Goal: Navigation & Orientation: Find specific page/section

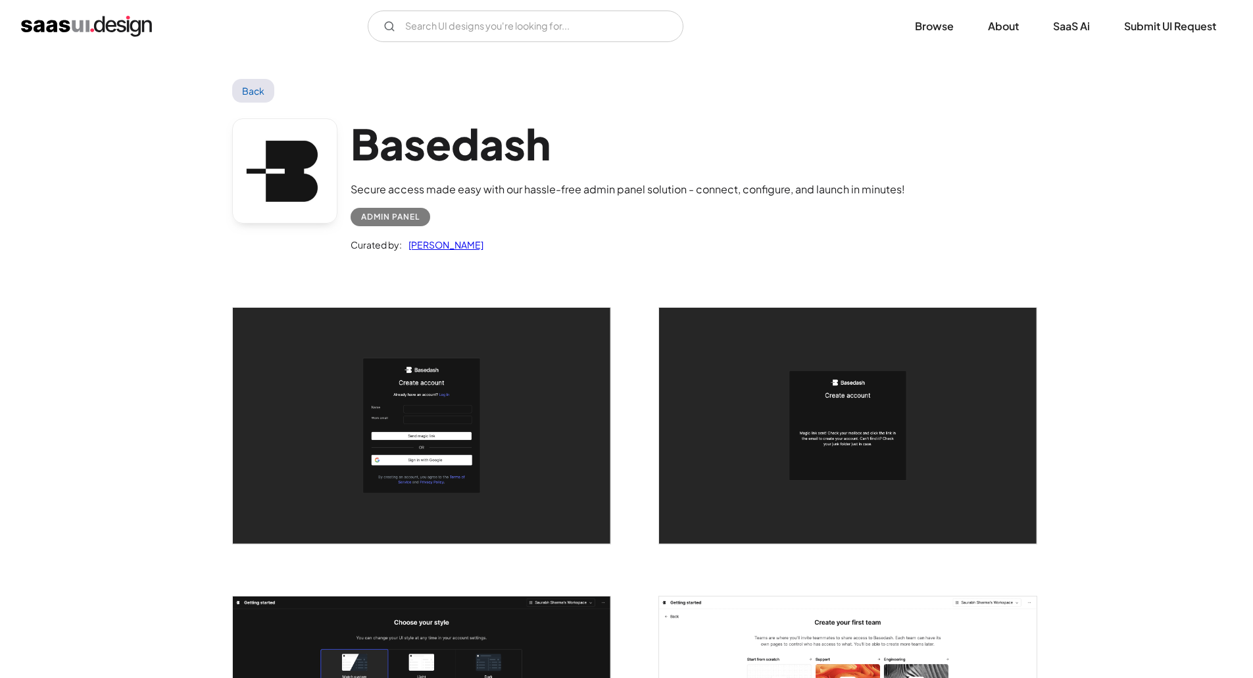
click at [122, 25] on img "home" at bounding box center [86, 26] width 131 height 21
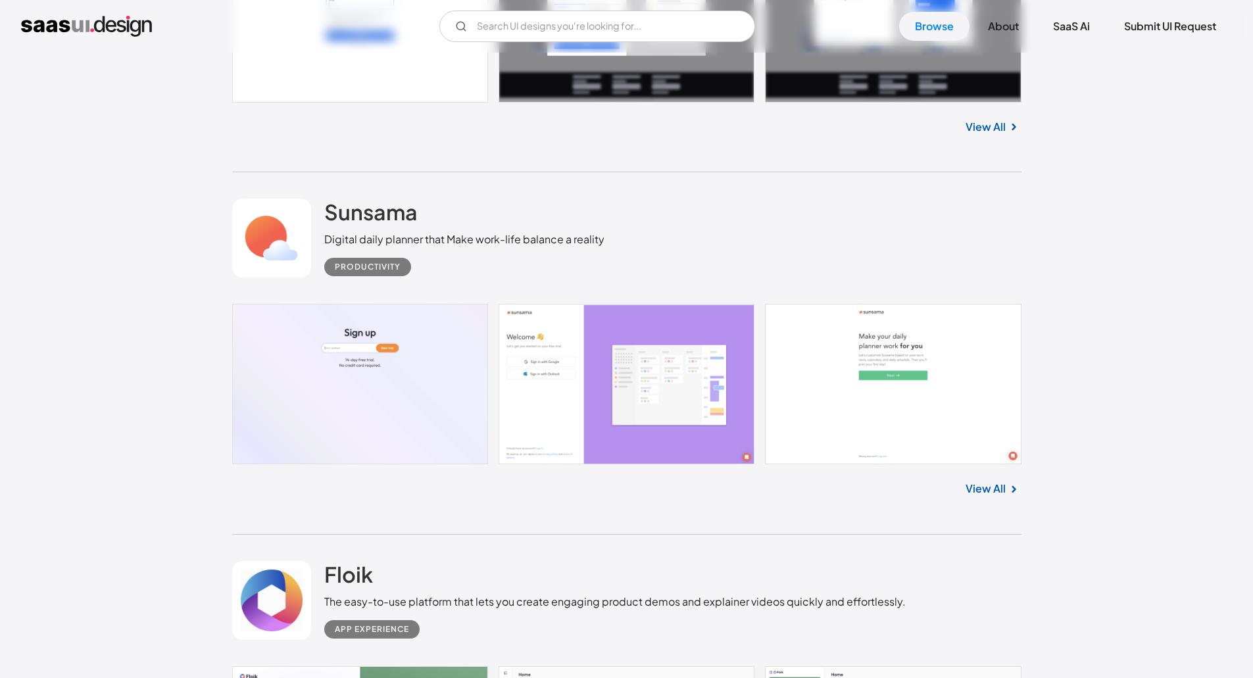
scroll to position [11797, 0]
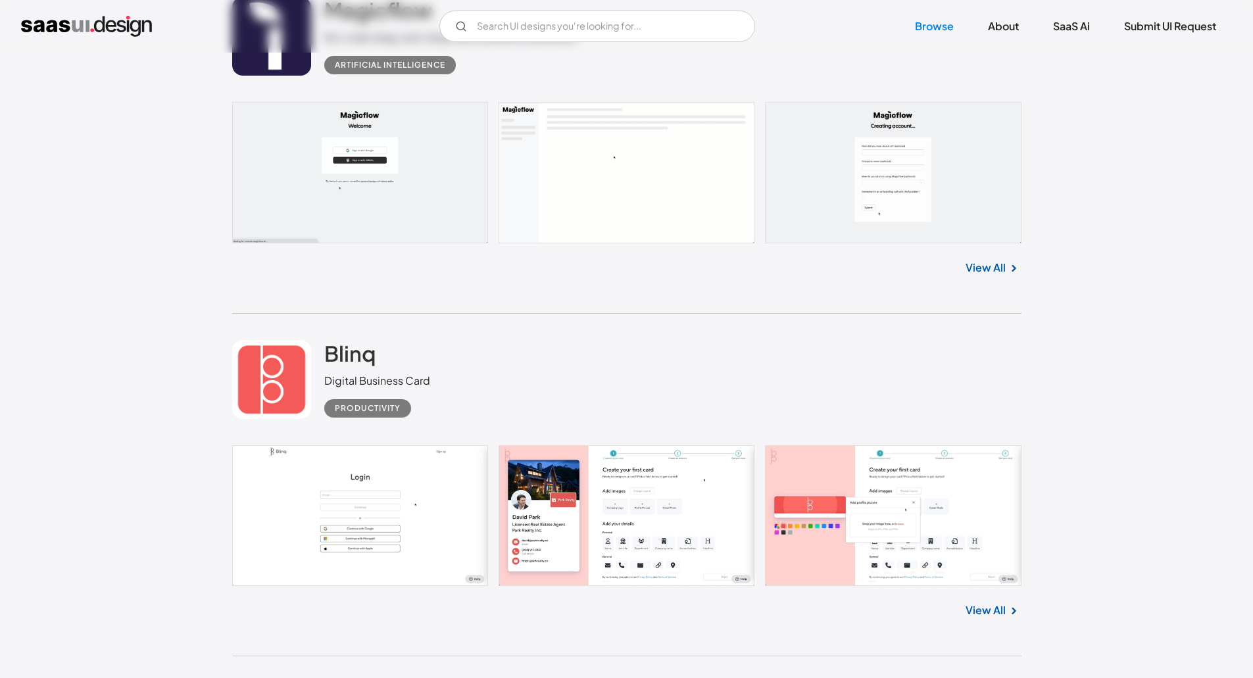
drag, startPoint x: 140, startPoint y: 422, endPoint x: 129, endPoint y: 518, distance: 97.3
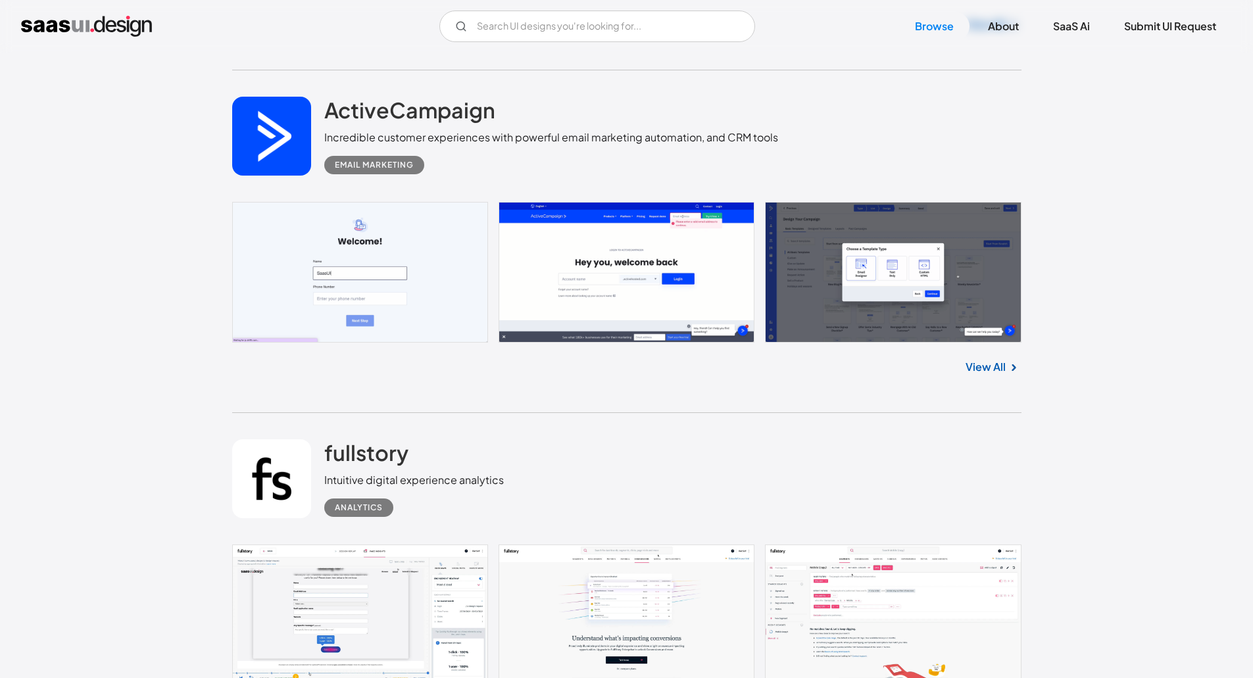
drag, startPoint x: 97, startPoint y: 319, endPoint x: 123, endPoint y: 422, distance: 105.9
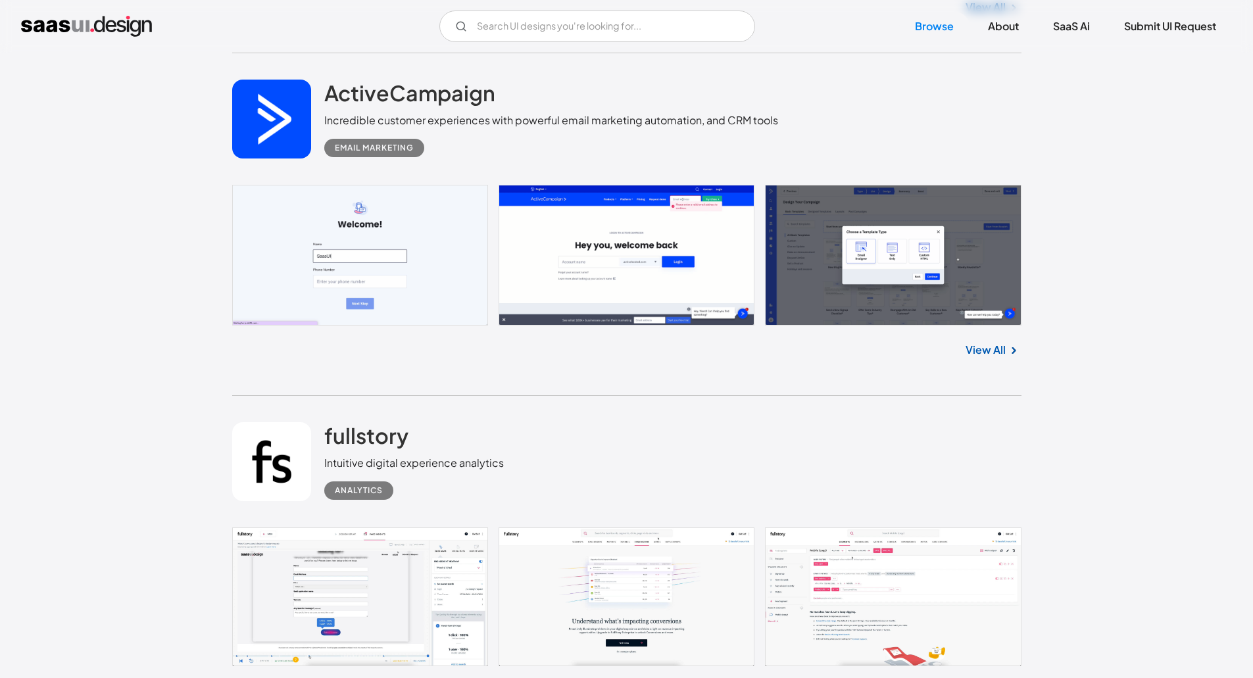
scroll to position [13306, 0]
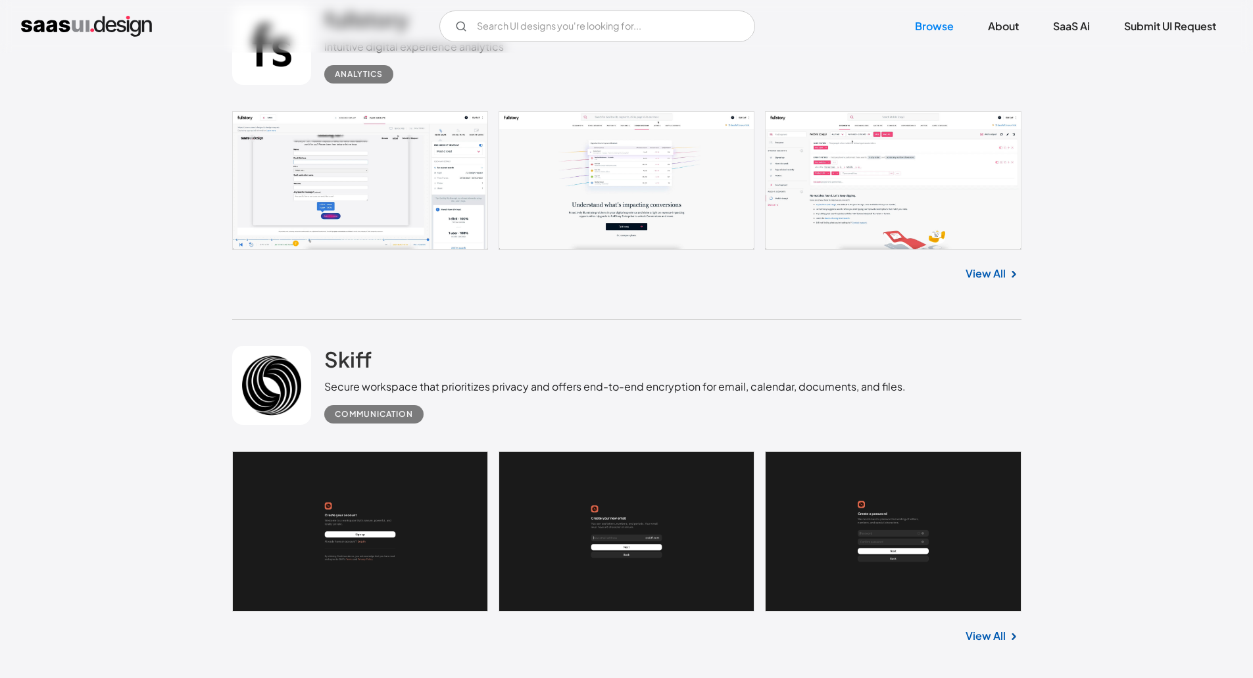
drag, startPoint x: 155, startPoint y: 345, endPoint x: 155, endPoint y: 416, distance: 71.1
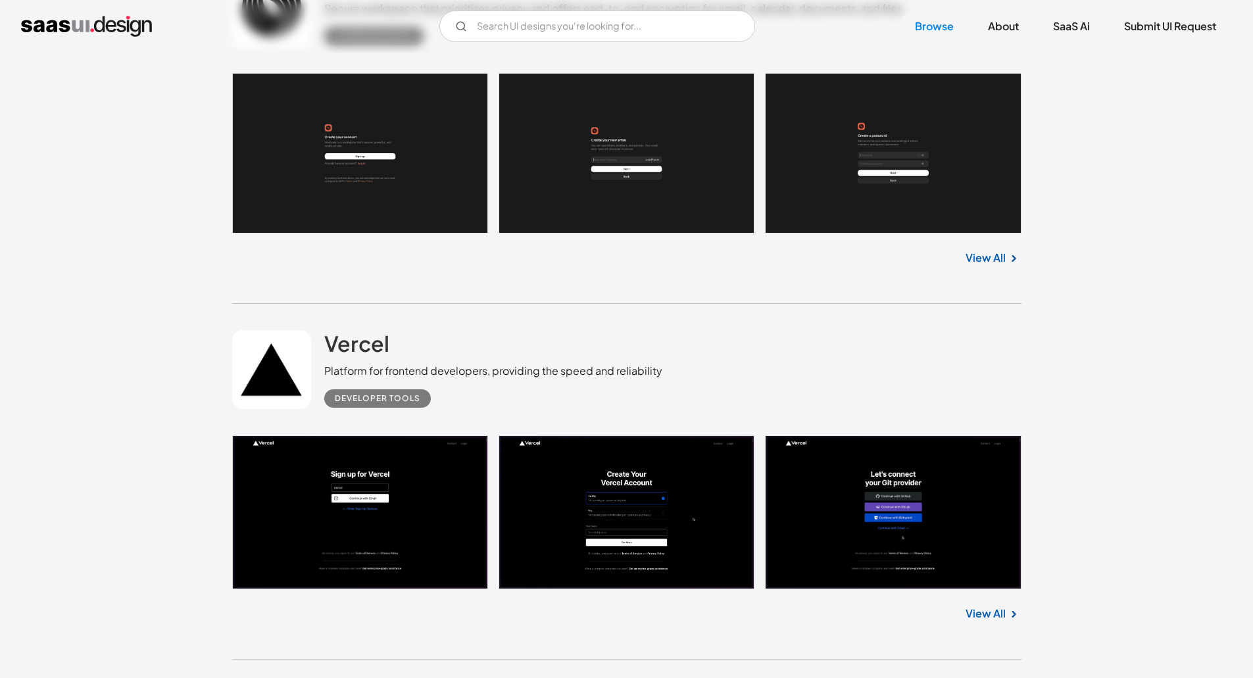
drag, startPoint x: 118, startPoint y: 284, endPoint x: 136, endPoint y: 345, distance: 64.2
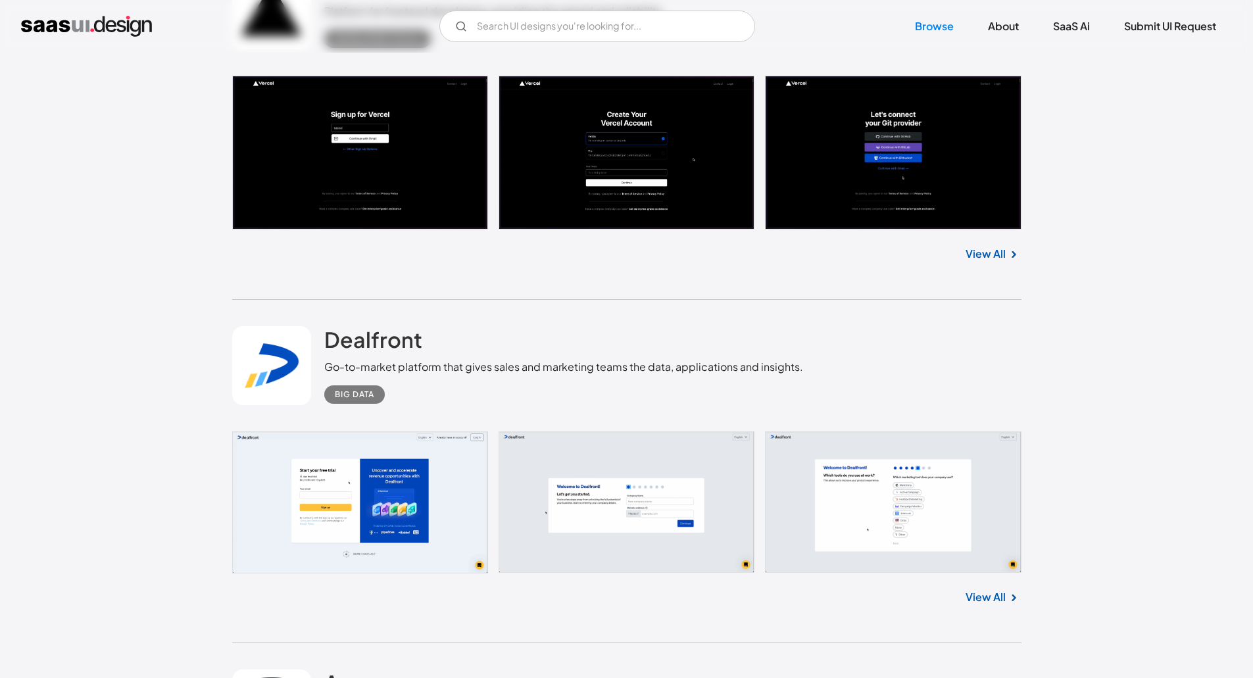
drag, startPoint x: 136, startPoint y: 345, endPoint x: 134, endPoint y: 426, distance: 80.3
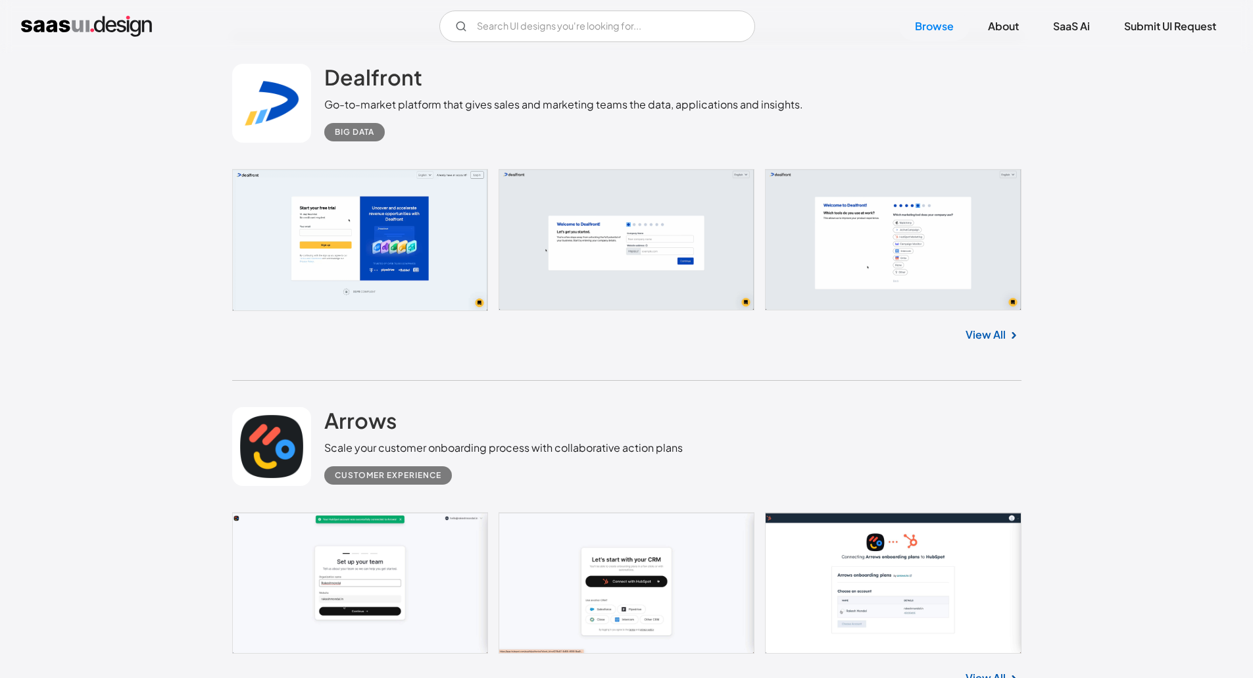
drag, startPoint x: 132, startPoint y: 432, endPoint x: 125, endPoint y: 484, distance: 53.0
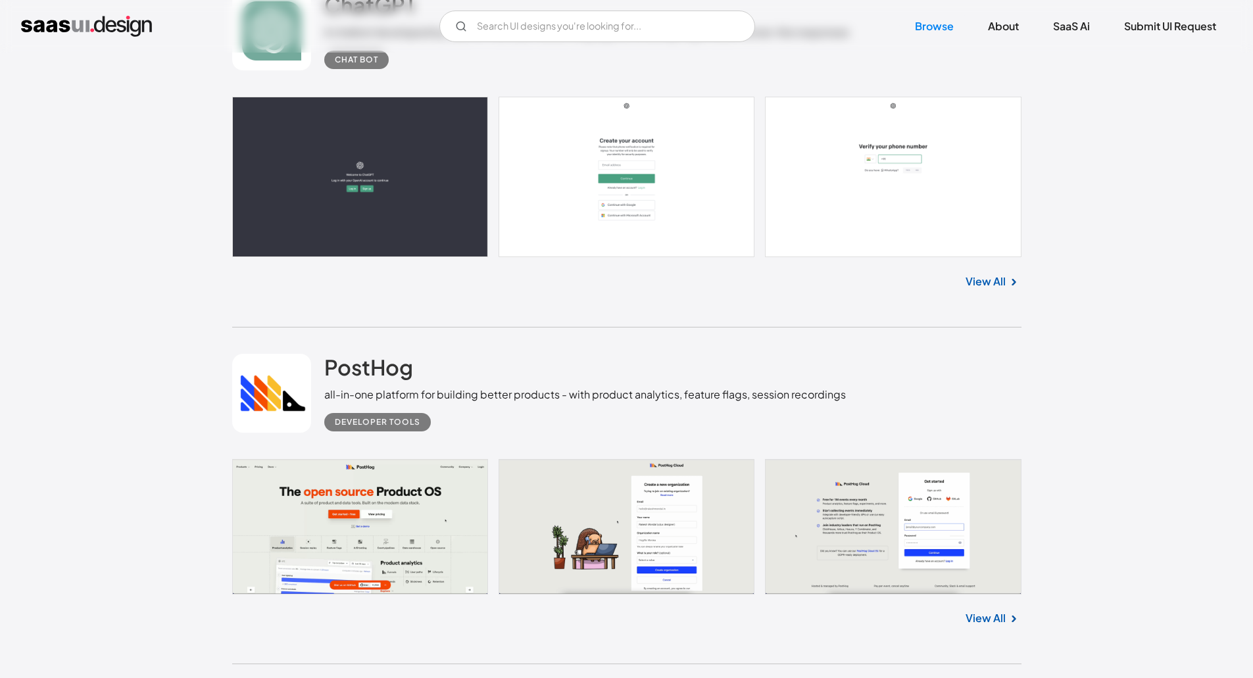
scroll to position [0, 0]
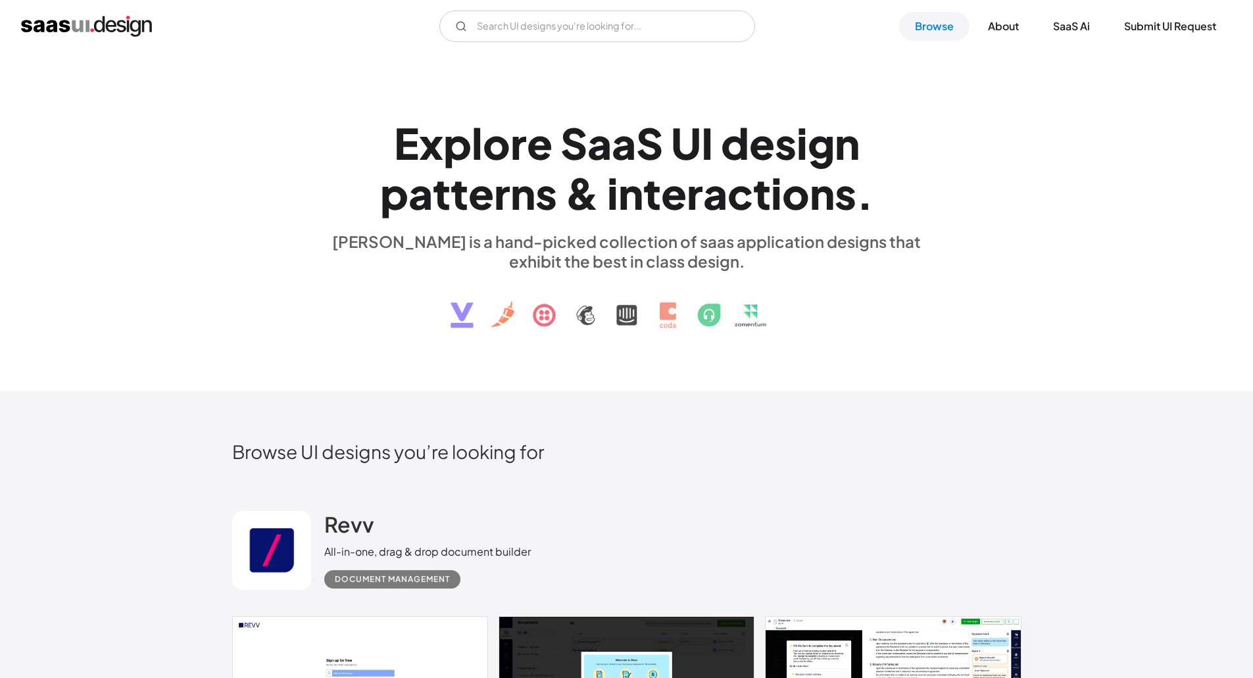
drag, startPoint x: 895, startPoint y: 403, endPoint x: 830, endPoint y: 165, distance: 246.4
click at [1080, 30] on link "SaaS Ai" at bounding box center [1071, 26] width 68 height 29
click at [1006, 30] on link "About" at bounding box center [1003, 26] width 62 height 29
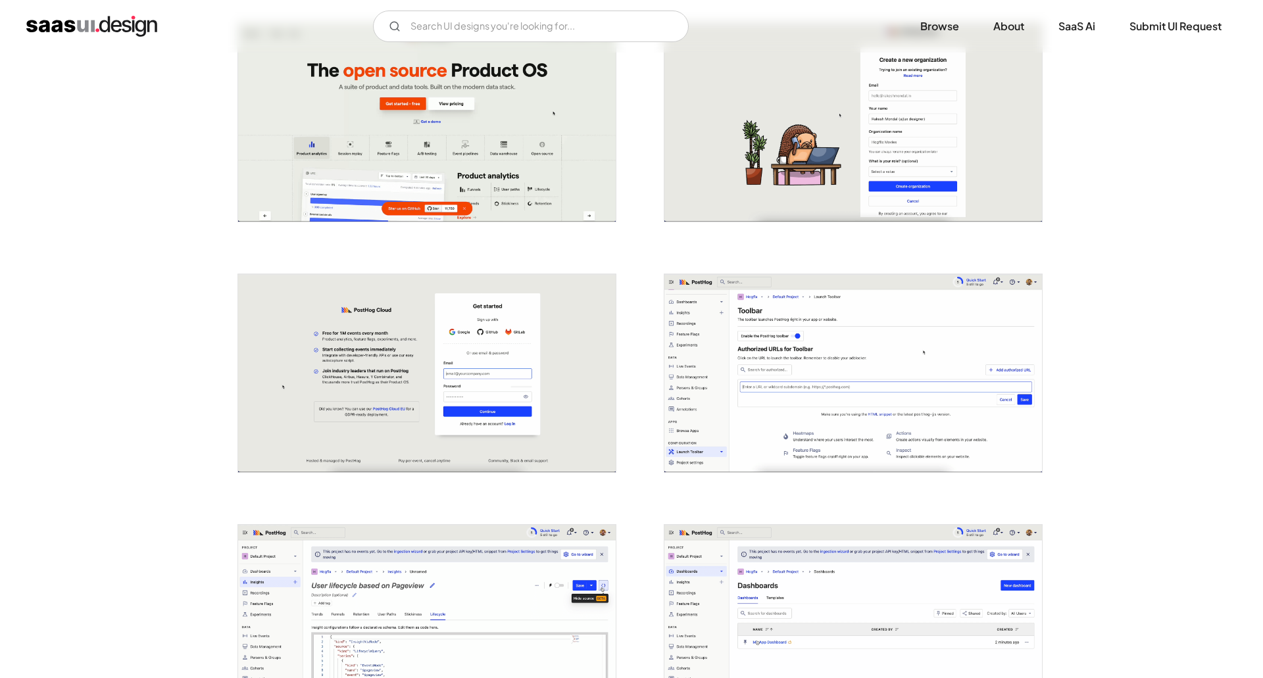
scroll to position [307, 0]
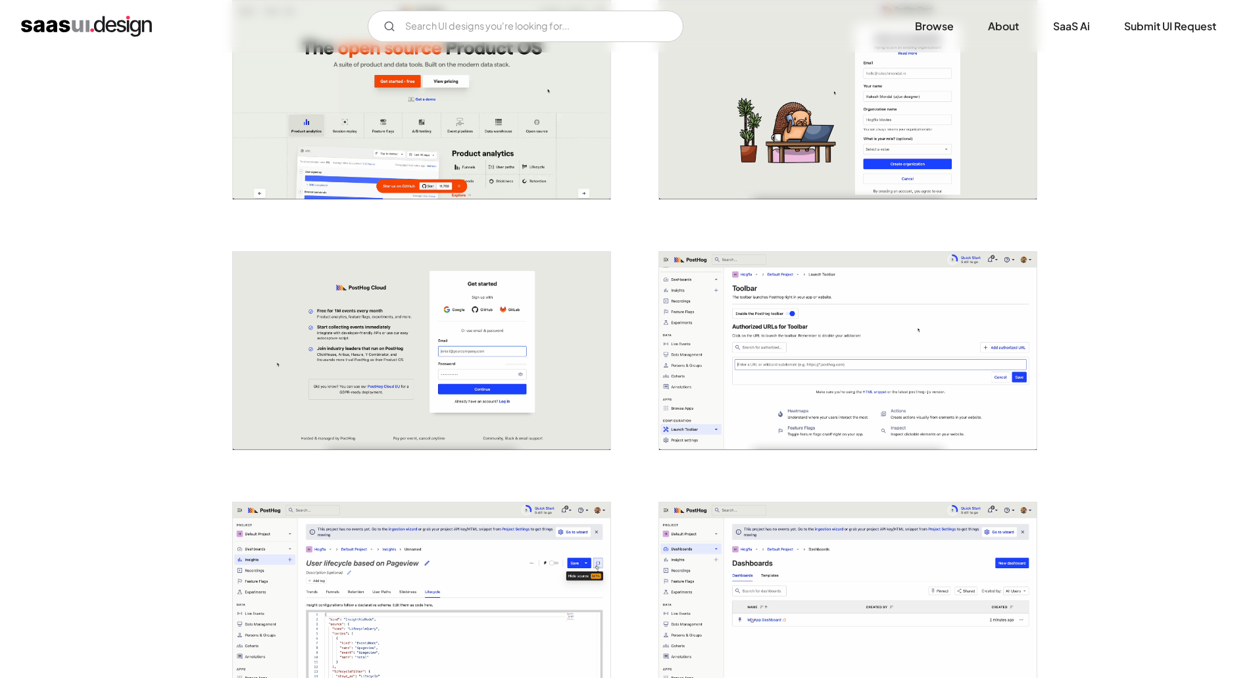
click at [308, 368] on img "open lightbox" at bounding box center [422, 351] width 378 height 199
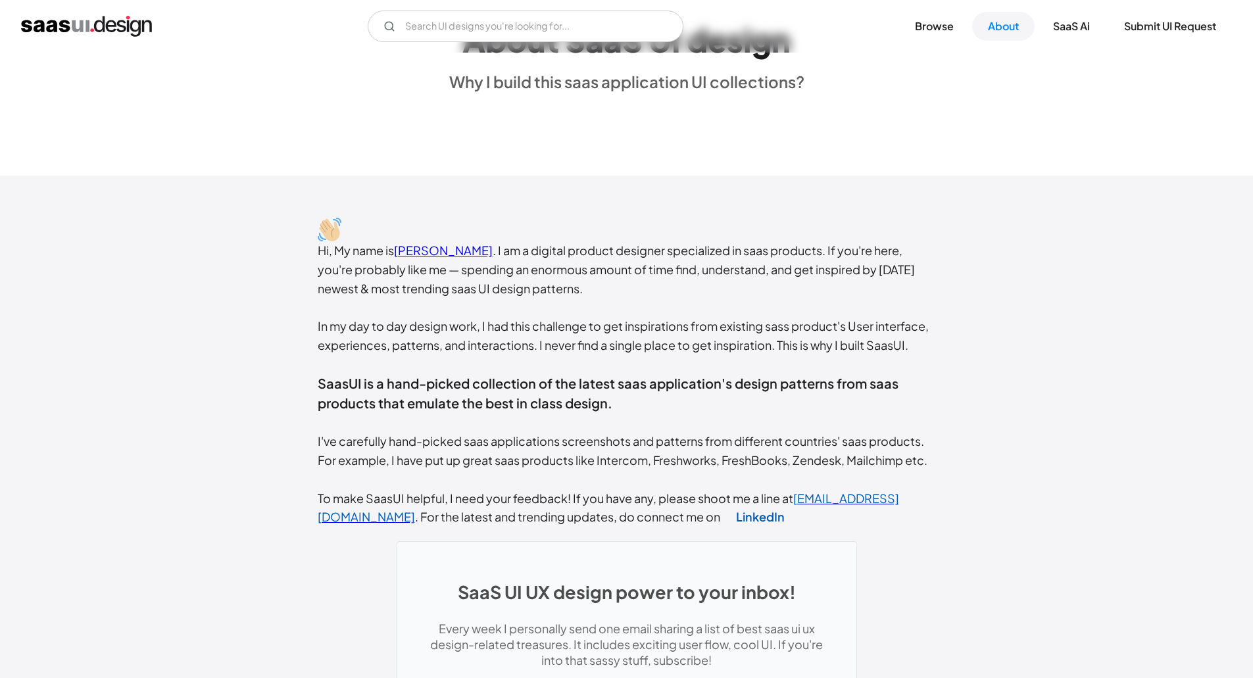
drag, startPoint x: 772, startPoint y: 432, endPoint x: 772, endPoint y: 448, distance: 15.8
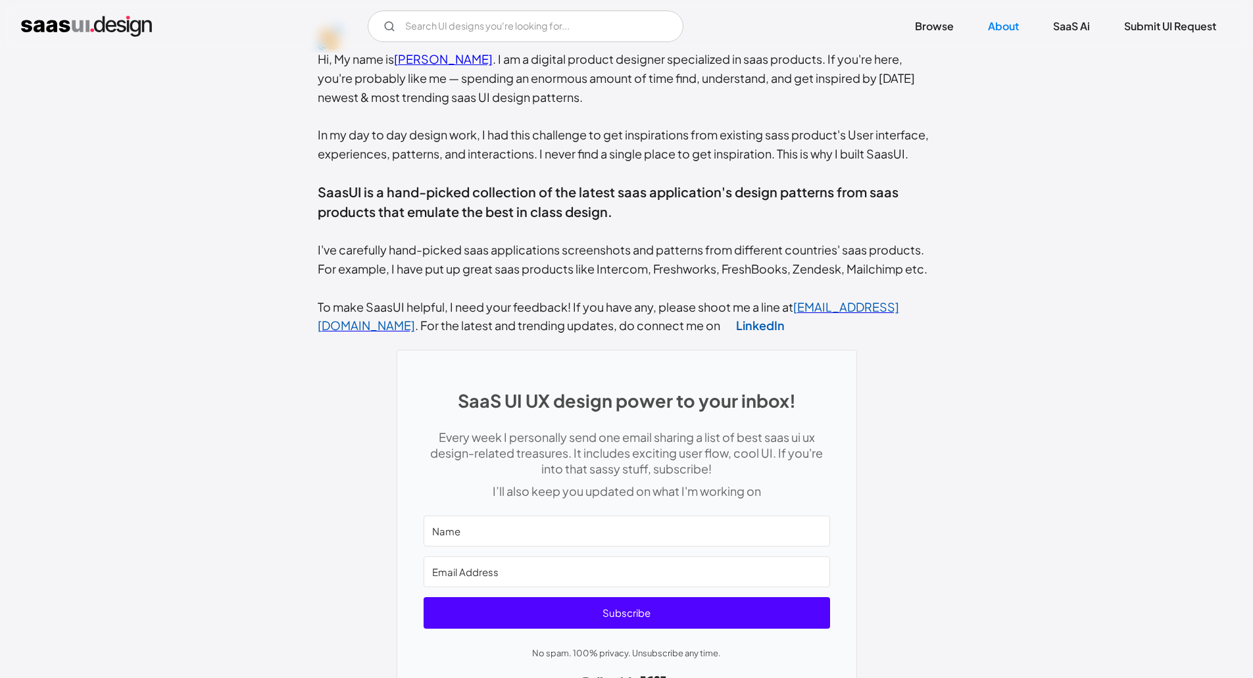
scroll to position [449, 0]
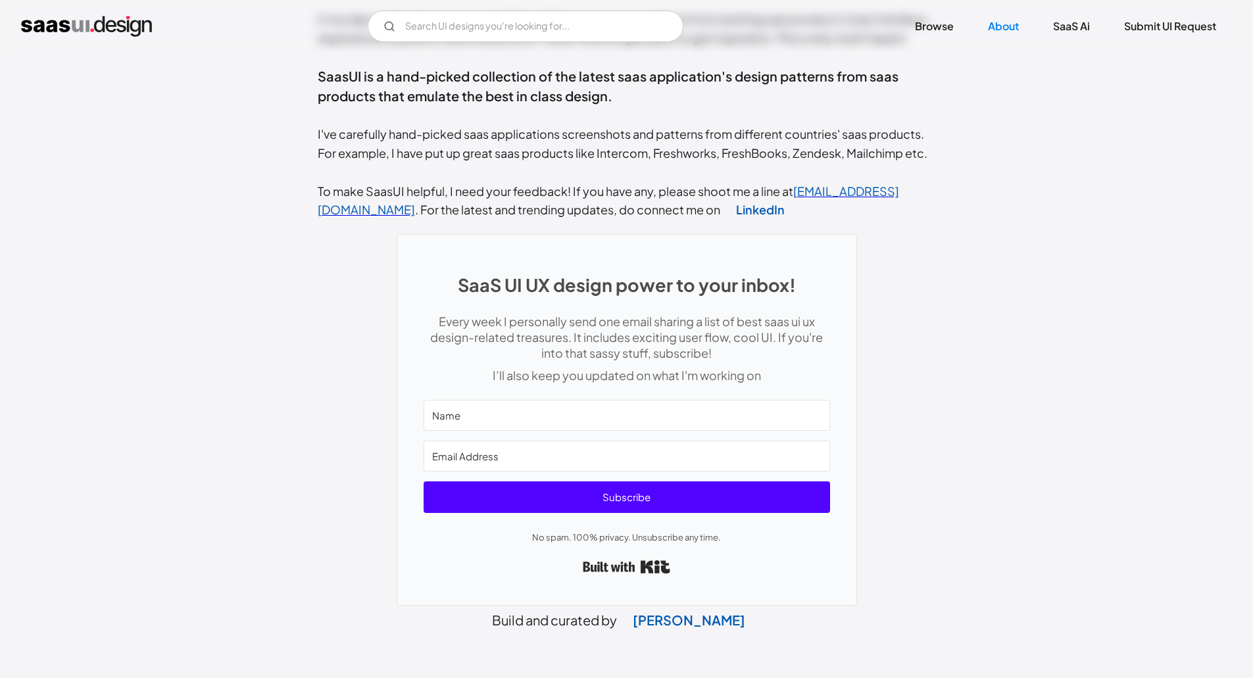
drag, startPoint x: 982, startPoint y: 373, endPoint x: 980, endPoint y: 451, distance: 77.7
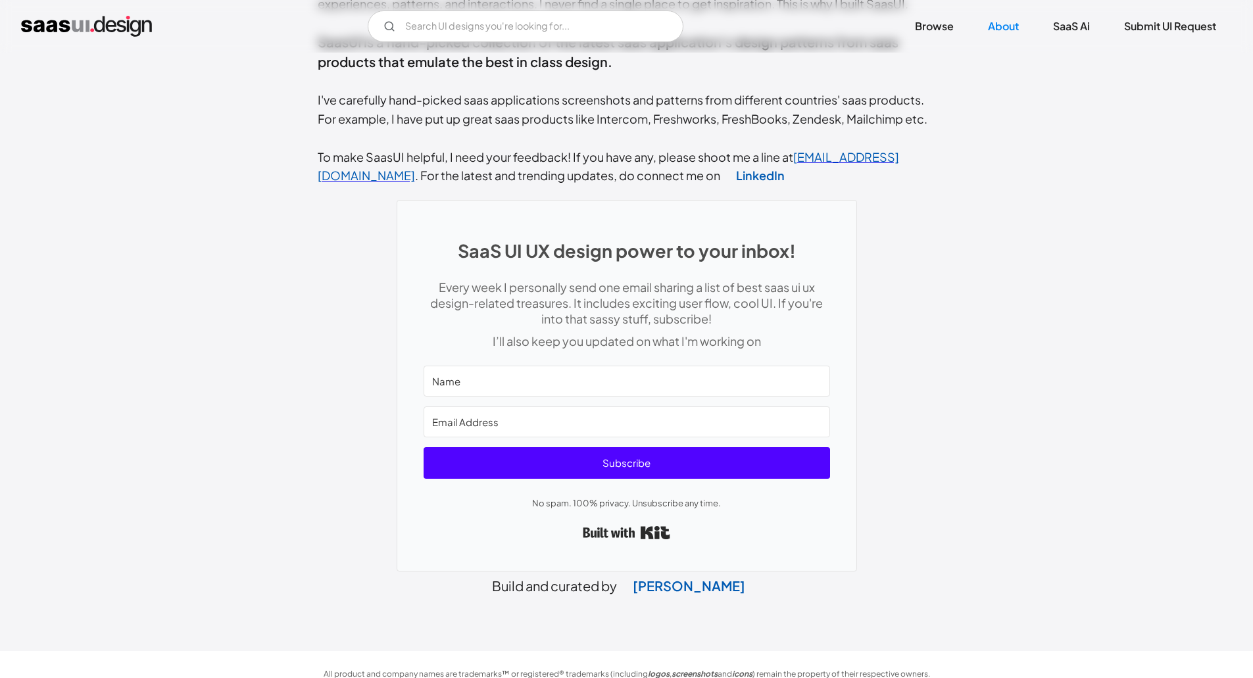
scroll to position [489, 0]
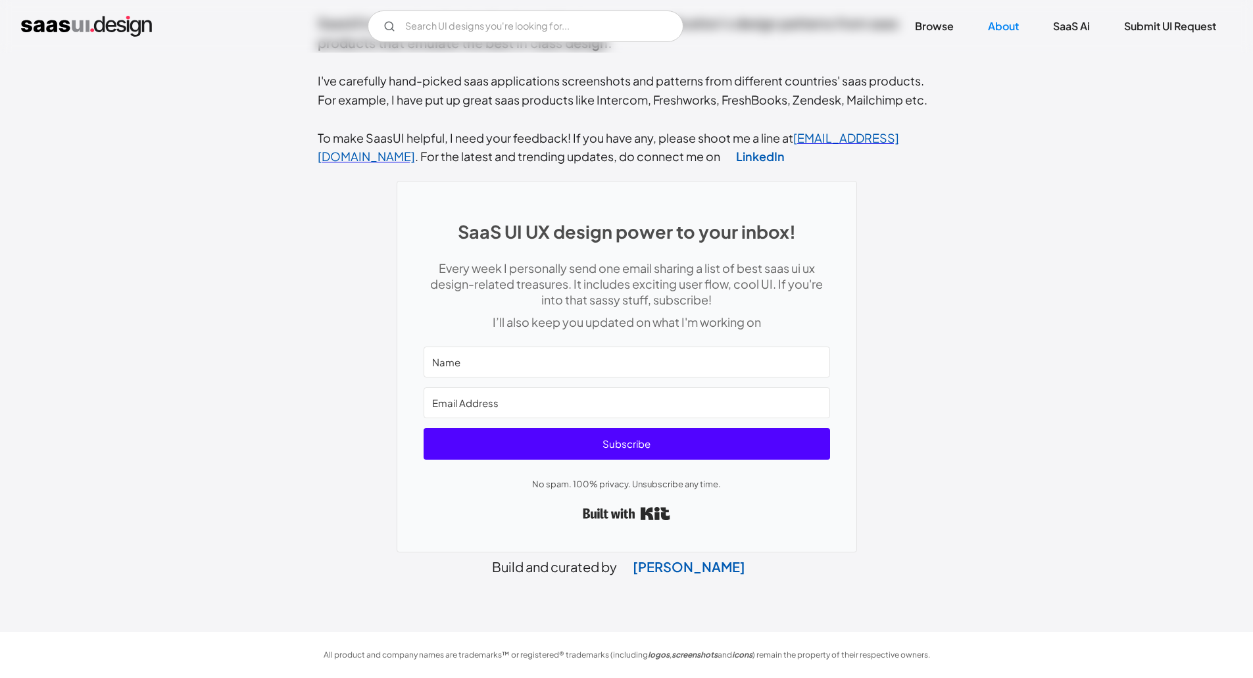
drag, startPoint x: 928, startPoint y: 402, endPoint x: 958, endPoint y: 479, distance: 82.7
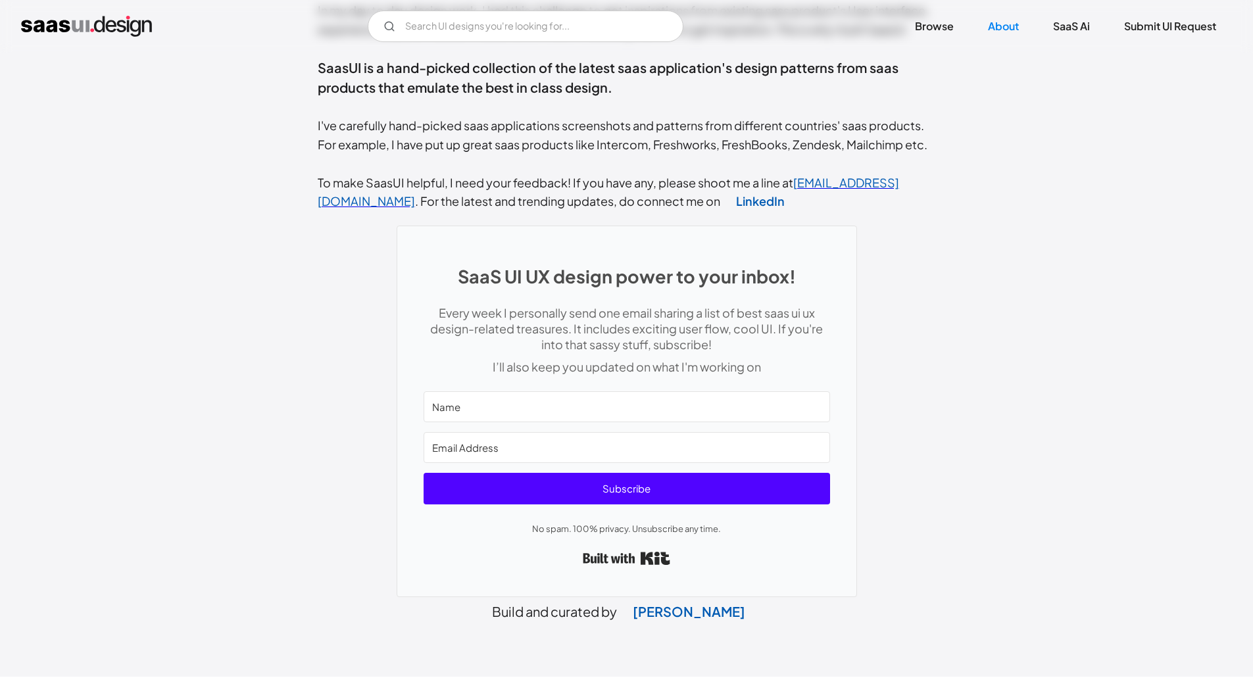
scroll to position [0, 0]
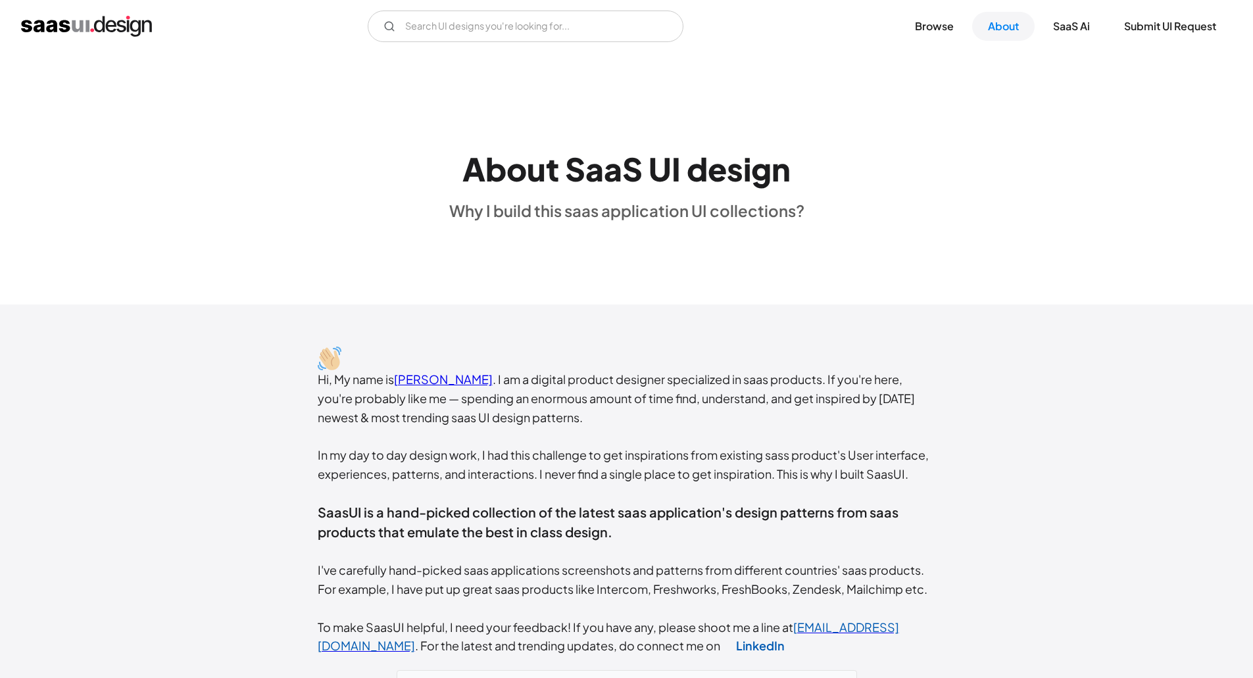
drag, startPoint x: 1014, startPoint y: 528, endPoint x: 1005, endPoint y: 348, distance: 180.5
click at [912, 27] on link "Browse" at bounding box center [934, 26] width 70 height 29
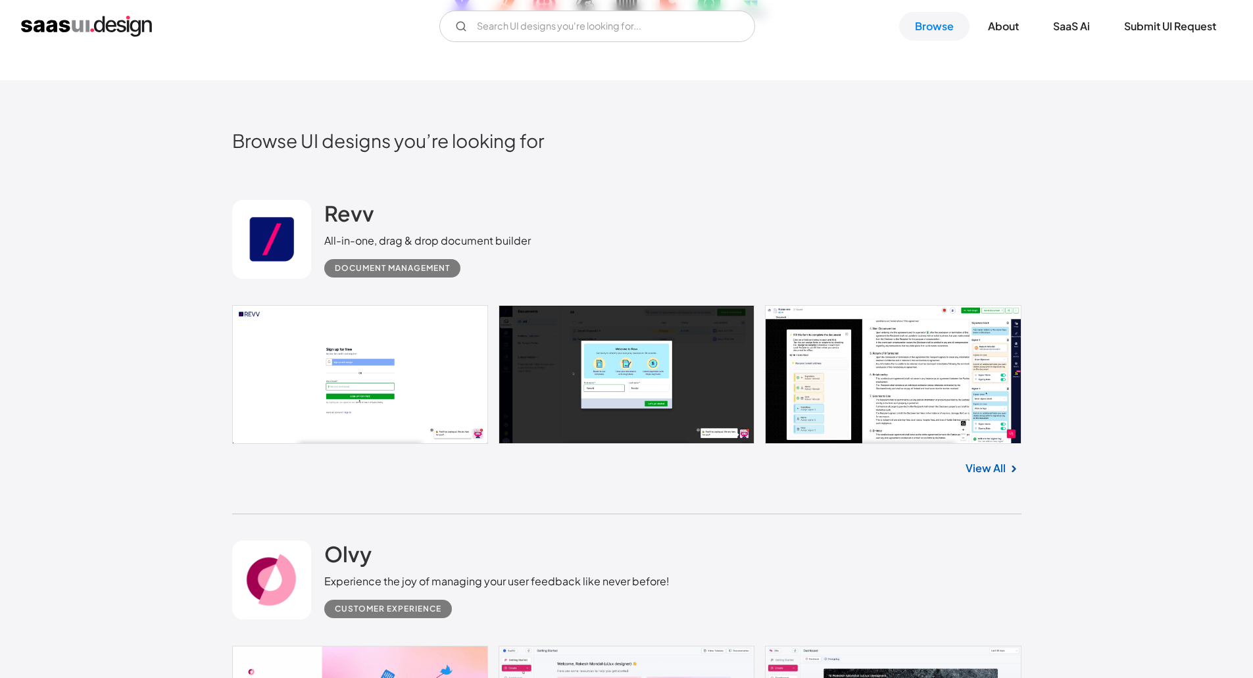
drag, startPoint x: 835, startPoint y: 233, endPoint x: 839, endPoint y: 309, distance: 76.4
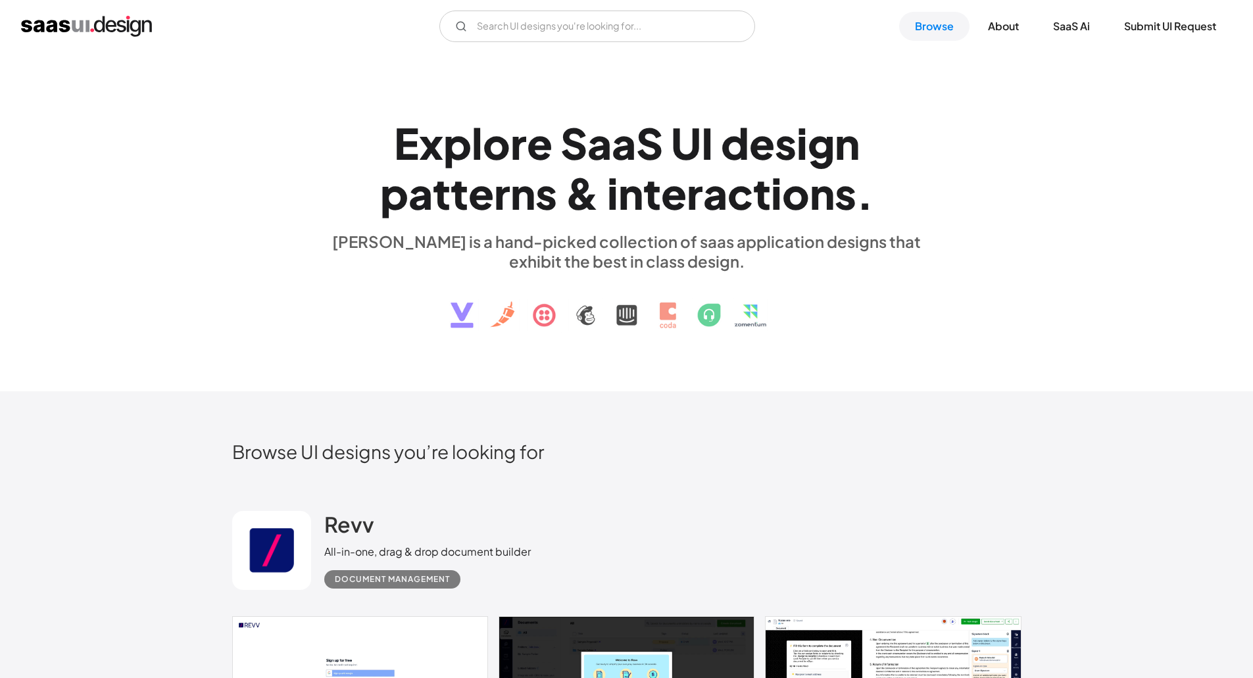
drag, startPoint x: 1068, startPoint y: 412, endPoint x: 1058, endPoint y: 234, distance: 179.2
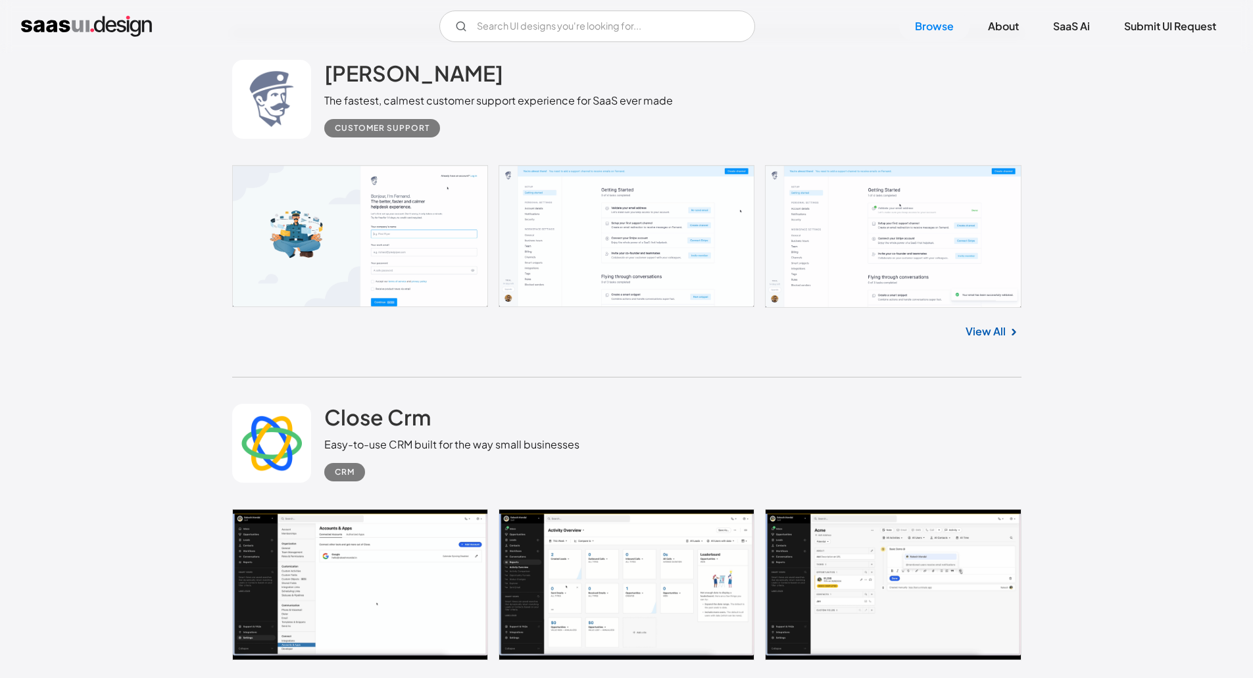
drag, startPoint x: 1058, startPoint y: 251, endPoint x: 1034, endPoint y: 421, distance: 171.5
